Goal: Task Accomplishment & Management: Manage account settings

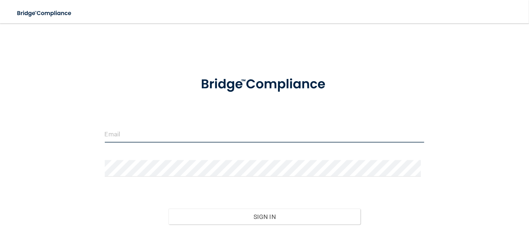
click at [129, 131] on input "email" at bounding box center [265, 134] width 320 height 16
type input "[EMAIL_ADDRESS][DOMAIN_NAME]"
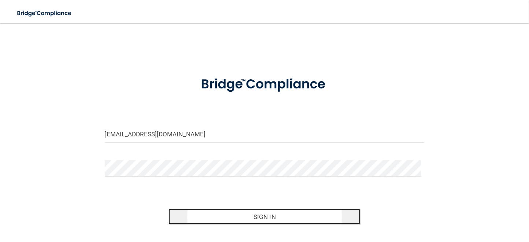
click at [250, 213] on button "Sign In" at bounding box center [264, 217] width 192 height 16
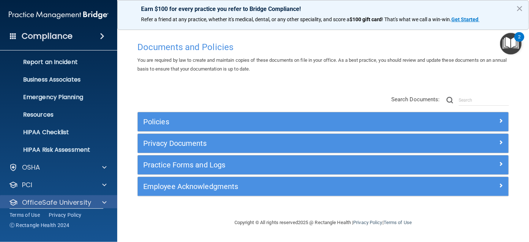
scroll to position [61, 0]
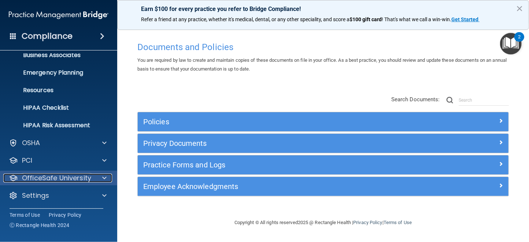
click at [104, 176] on span at bounding box center [104, 178] width 4 height 9
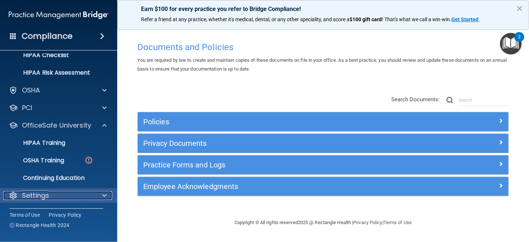
click at [86, 192] on div "Settings" at bounding box center [48, 196] width 91 height 9
click at [106, 194] on span at bounding box center [104, 195] width 4 height 9
click at [104, 194] on span at bounding box center [104, 196] width 4 height 9
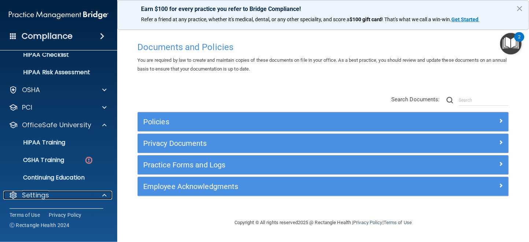
scroll to position [184, 0]
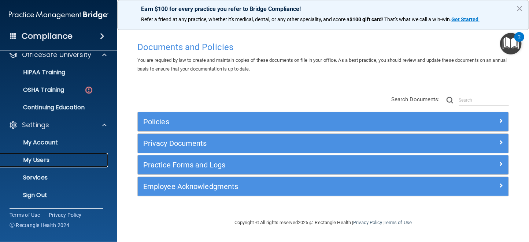
click at [29, 160] on p "My Users" at bounding box center [55, 160] width 100 height 7
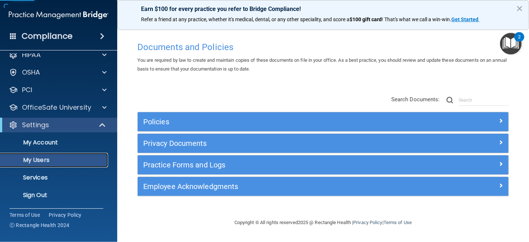
scroll to position [9, 0]
select select "20"
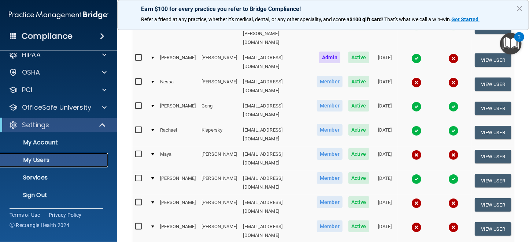
scroll to position [146, 0]
